Goal: Transaction & Acquisition: Purchase product/service

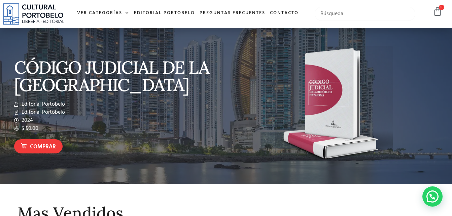
click at [322, 19] on input "text" at bounding box center [365, 14] width 101 height 14
type input "c"
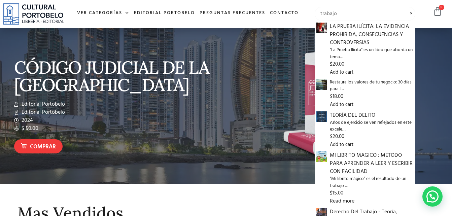
type input "trabajo"
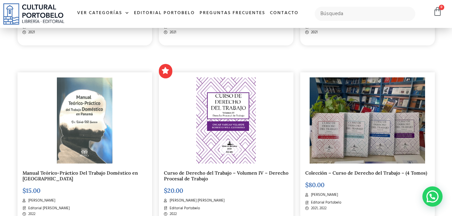
scroll to position [490, 0]
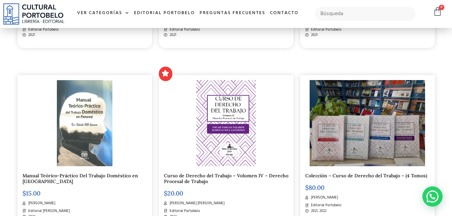
click at [233, 122] on img at bounding box center [226, 123] width 60 height 87
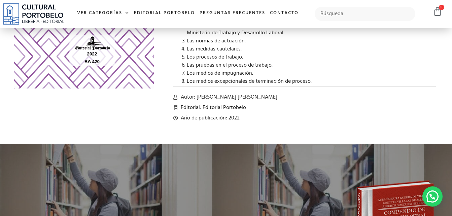
scroll to position [184, 0]
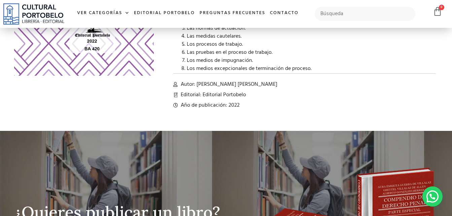
drag, startPoint x: 301, startPoint y: 87, endPoint x: 197, endPoint y: 84, distance: 104.1
click at [197, 84] on li "Autor: Oscar Vargas Velarde, Roberto Will Guerrero" at bounding box center [305, 85] width 263 height 8
drag, startPoint x: 197, startPoint y: 84, endPoint x: 240, endPoint y: 79, distance: 43.5
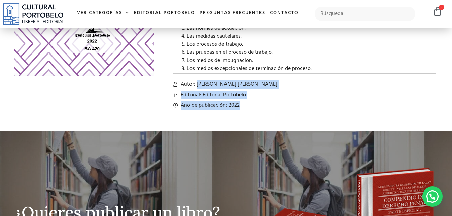
drag, startPoint x: 244, startPoint y: 107, endPoint x: 196, endPoint y: 84, distance: 53.2
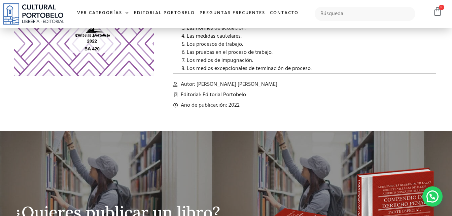
click at [277, 69] on div at bounding box center [305, 70] width 263 height 9
drag, startPoint x: 303, startPoint y: 85, endPoint x: 198, endPoint y: 83, distance: 104.1
click at [198, 83] on li "Autor: Oscar Vargas Velarde, Roberto Will Guerrero" at bounding box center [305, 85] width 263 height 8
copy span "Oscar Vargas Velarde, Roberto Will Guerrero"
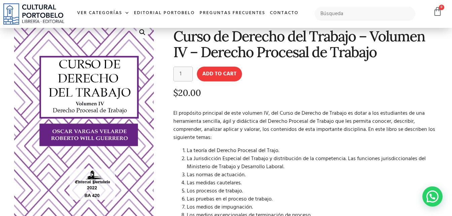
scroll to position [19, 0]
